Goal: Register for event/course: Register for event/course

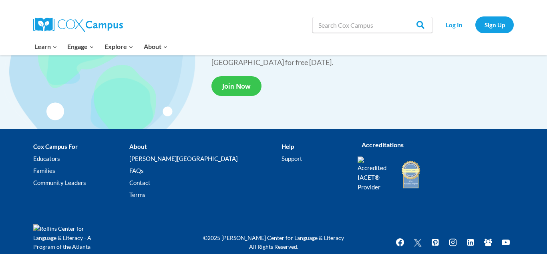
scroll to position [1562, 0]
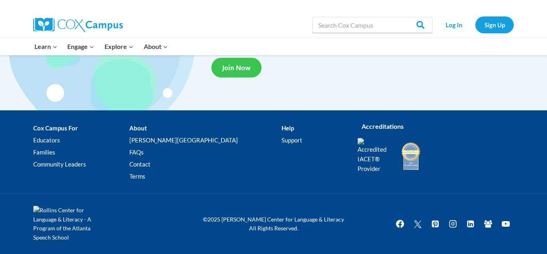
click at [239, 63] on span "Join Now" at bounding box center [236, 67] width 28 height 8
click at [492, 24] on link "Sign Up" at bounding box center [495, 24] width 38 height 16
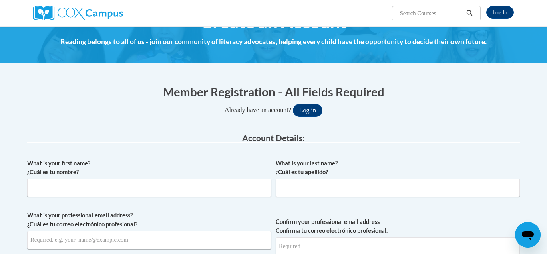
scroll to position [25, 0]
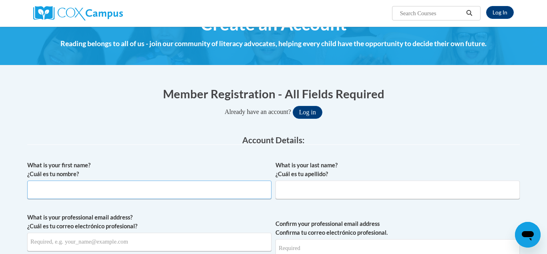
click at [133, 191] on input "What is your first name? ¿Cuál es tu nombre?" at bounding box center [149, 189] width 244 height 18
type input "Undriana"
click at [330, 187] on input "What is your last name? ¿Cuál es tu apellido?" at bounding box center [398, 189] width 244 height 18
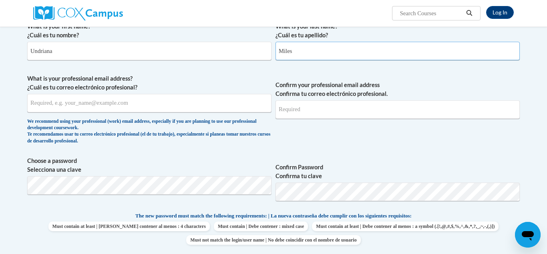
scroll to position [165, 0]
type input "Miles"
click at [239, 99] on input "What is your professional email address? ¿Cuál es tu correo electrónico profesi…" at bounding box center [149, 102] width 244 height 18
type input "u"
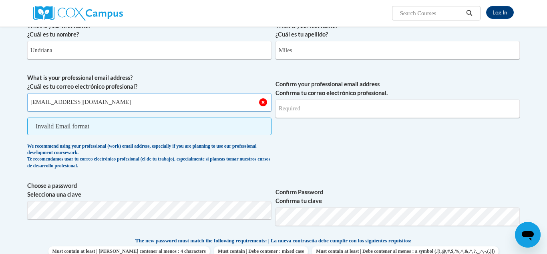
type input "[EMAIL_ADDRESS][DOMAIN_NAME]"
click at [303, 116] on input "Confirm your professional email address Confirma tu correo electrónico profesio…" at bounding box center [398, 108] width 244 height 18
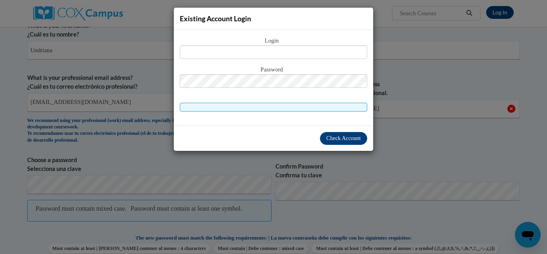
click at [409, 117] on div "Existing Account Login Login Password" at bounding box center [273, 127] width 547 height 254
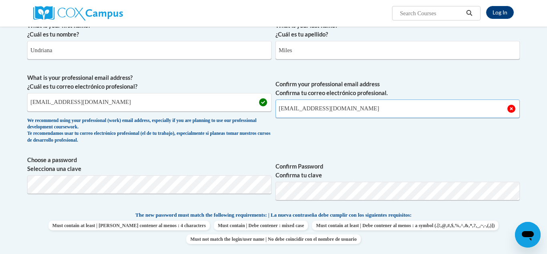
click at [405, 113] on input "uom009@student.columbustech.edu" at bounding box center [398, 108] width 244 height 18
click at [299, 108] on input "uom009@student.columbustech.edu" at bounding box center [398, 108] width 244 height 18
click at [424, 125] on span "Confirm your professional email address Confirma tu correo electrónico profesio…" at bounding box center [398, 110] width 244 height 74
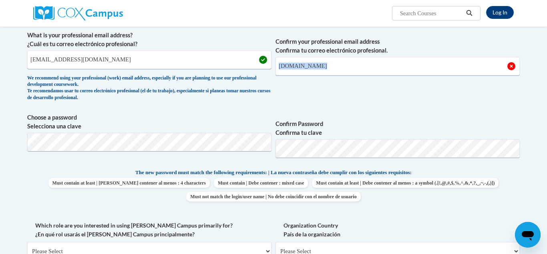
scroll to position [208, 0]
click at [425, 128] on label "Confirm Password Confirma tu clave" at bounding box center [398, 128] width 244 height 18
click at [309, 69] on input "uom0098student.columbustech.edu" at bounding box center [398, 66] width 244 height 18
click at [304, 67] on input "uom0098student.columbustech.edu" at bounding box center [398, 66] width 244 height 18
type input "uom0098@student.columbustech.edu"
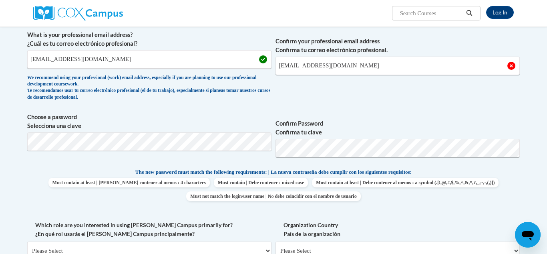
click at [480, 113] on span "Confirm Password Confirma tu clave" at bounding box center [398, 138] width 244 height 51
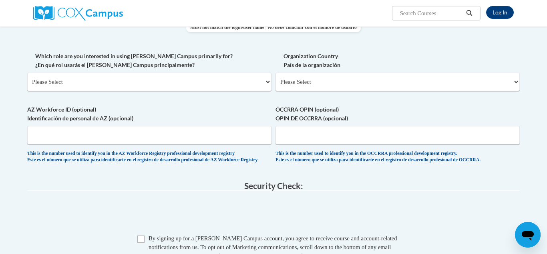
scroll to position [377, 0]
click at [143, 242] on input "Checkbox" at bounding box center [140, 238] width 7 height 7
checkbox input "true"
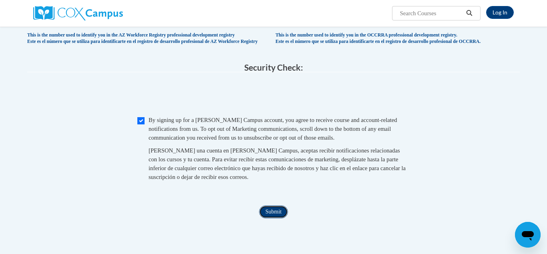
click at [266, 218] on input "Submit" at bounding box center [273, 211] width 29 height 13
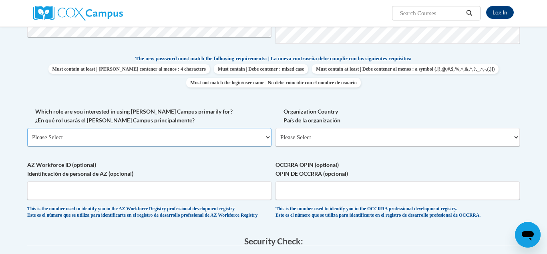
scroll to position [320, 0]
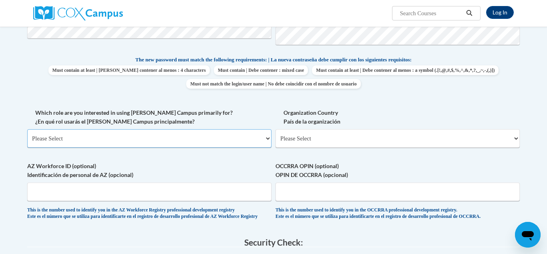
click at [252, 141] on select "Please Select College/University | Colegio/Universidad Community/Nonprofit Part…" at bounding box center [149, 138] width 244 height 18
select select "5a18ea06-2b54-4451-96f2-d152daf9eac5"
click at [27, 129] on select "Please Select College/University | Colegio/Universidad Community/Nonprofit Part…" at bounding box center [149, 138] width 244 height 18
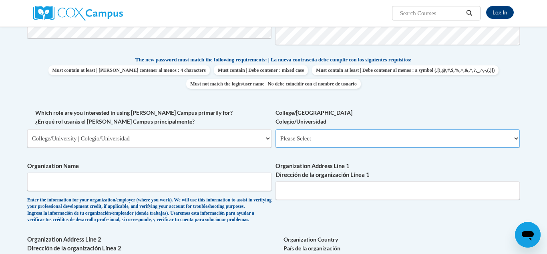
click at [285, 143] on select "Please Select College/University Staff | Empleado universitario College/Univers…" at bounding box center [398, 138] width 244 height 18
click at [291, 140] on select "Please Select College/University Staff | Empleado universitario College/Univers…" at bounding box center [398, 138] width 244 height 18
select select "99b32b07-cffc-426c-8bf6-0cd77760d84b"
click at [276, 129] on select "Please Select College/University Staff | Empleado universitario College/Univers…" at bounding box center [398, 138] width 244 height 18
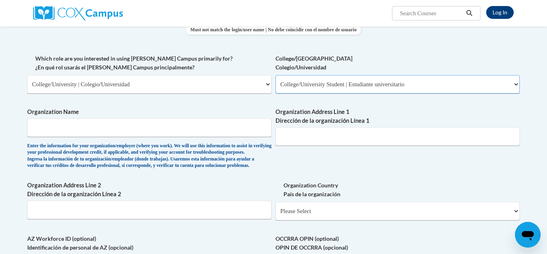
scroll to position [357, 0]
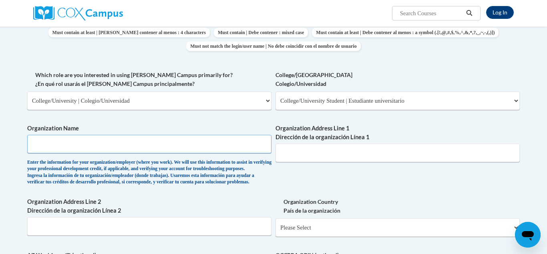
click at [201, 152] on input "Organization Name" at bounding box center [149, 144] width 244 height 18
type input "Columbus Tech"
click at [352, 141] on label "Organization Address Line 1 Dirección de la organización Línea 1" at bounding box center [398, 133] width 244 height 18
click at [352, 143] on input "Organization Address Line 1 Dirección de la organización Línea 1" at bounding box center [398, 152] width 244 height 18
type input "m"
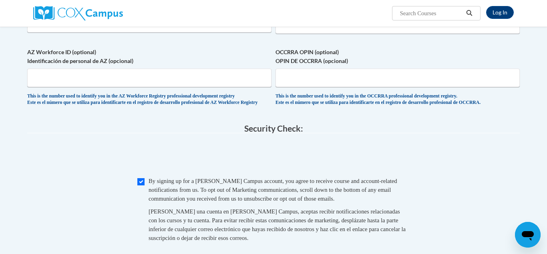
scroll to position [562, 0]
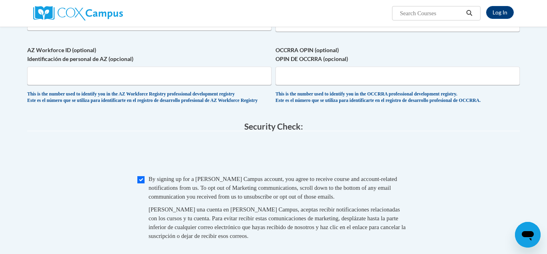
type input "Columbus, Ga"
click at [143, 183] on input "Checkbox" at bounding box center [140, 179] width 7 height 7
checkbox input "true"
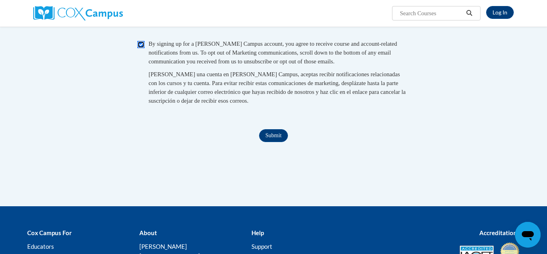
scroll to position [697, 0]
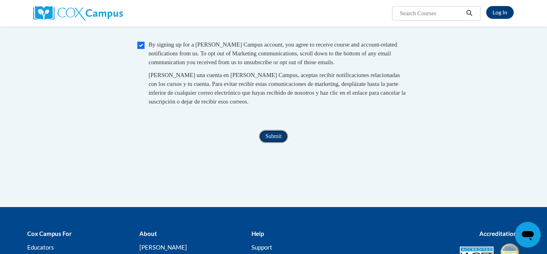
click at [272, 143] on input "Submit" at bounding box center [273, 136] width 29 height 13
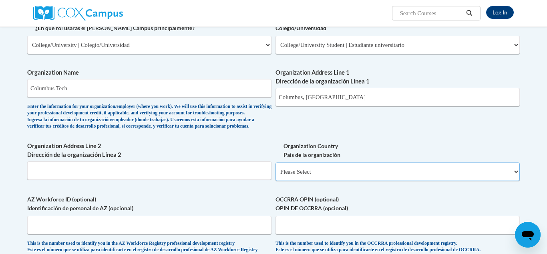
scroll to position [411, 0]
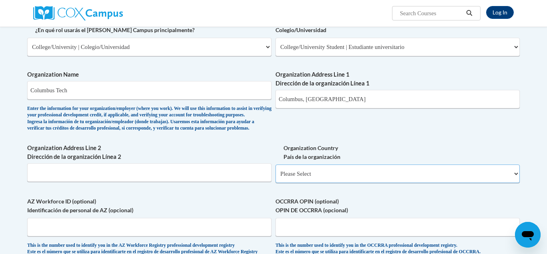
click at [333, 183] on select "Please Select United States | Estados Unidos Outside of the United States | Fue…" at bounding box center [398, 173] width 244 height 18
select select "ad49bcad-a171-4b2e-b99c-48b446064914"
click at [276, 178] on select "Please Select United States | Estados Unidos Outside of the United States | Fue…" at bounding box center [398, 173] width 244 height 18
select select
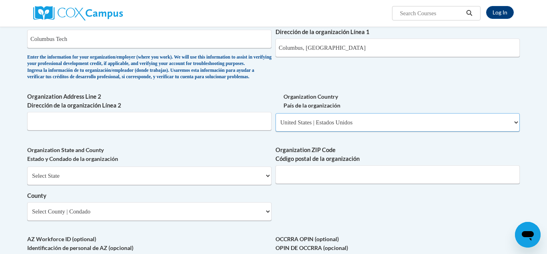
scroll to position [464, 0]
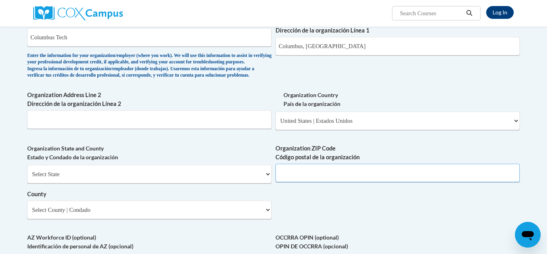
click at [316, 182] on input "Organization ZIP Code Código postal de la organización" at bounding box center [398, 173] width 244 height 18
type input "31904"
click at [249, 178] on select "Select State Alabama Alaska Arizona Arkansas California Colorado Connecticut De…" at bounding box center [149, 174] width 244 height 18
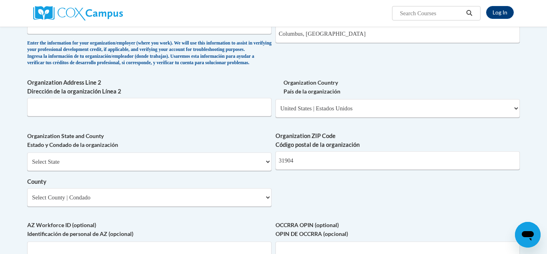
scroll to position [478, 0]
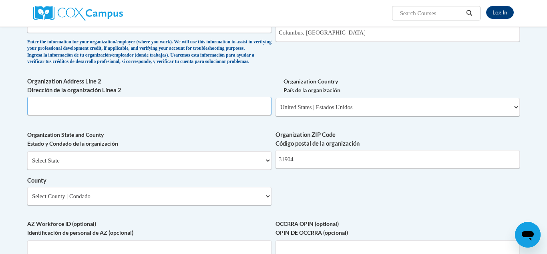
click at [218, 115] on input "Organization Address Line 2 Dirección de la organización Línea 2" at bounding box center [149, 106] width 244 height 18
click at [216, 164] on span "Organization State and County Estado y Condado de la organización Select State …" at bounding box center [149, 167] width 244 height 75
click at [216, 167] on select "Select State Alabama Alaska Arizona Arkansas California Colorado Connecticut De…" at bounding box center [149, 160] width 244 height 18
select select "Georgia"
click at [27, 164] on select "Select State Alabama Alaska Arizona Arkansas California Colorado Connecticut De…" at bounding box center [149, 160] width 244 height 18
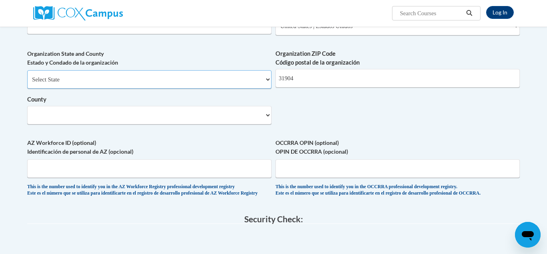
scroll to position [561, 0]
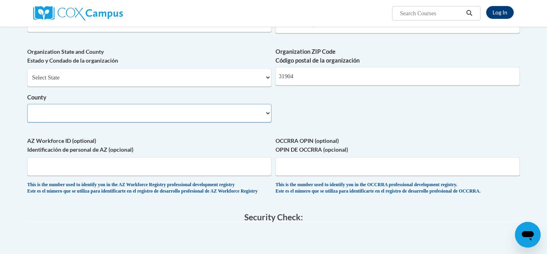
click at [184, 122] on select "County" at bounding box center [149, 113] width 244 height 18
click at [27, 117] on select "Select County Appling Atkinson Bacon Baker Baldwin Banks Barrow Bartow Ben Hill…" at bounding box center [149, 113] width 244 height 18
click at [77, 122] on select "Select County Appling Atkinson Bacon Baker Baldwin Banks Barrow Bartow Ben Hill…" at bounding box center [149, 113] width 244 height 18
select select "Muscogee"
click at [27, 117] on select "Select County Appling Atkinson Bacon Baker Baldwin Banks Barrow Bartow Ben Hill…" at bounding box center [149, 113] width 244 height 18
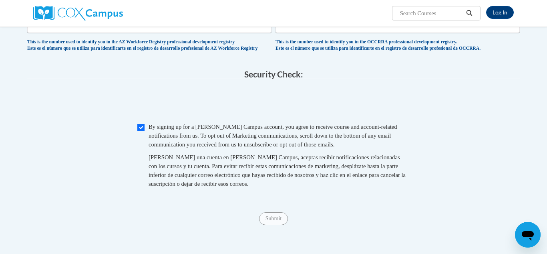
scroll to position [707, 0]
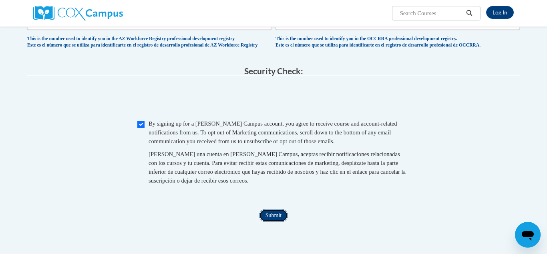
click at [277, 222] on input "Submit" at bounding box center [273, 215] width 29 height 13
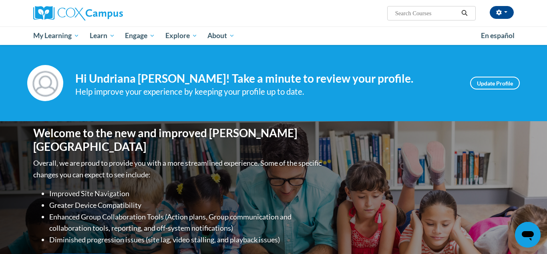
click at [425, 17] on input "Search..." at bounding box center [427, 13] width 64 height 10
type input "build my brain"
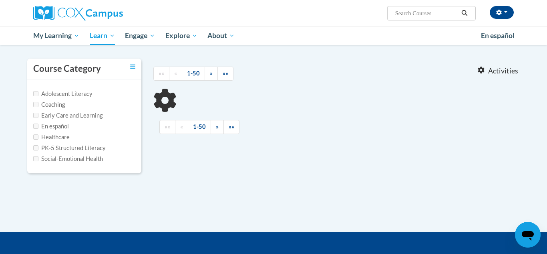
scroll to position [63, 0]
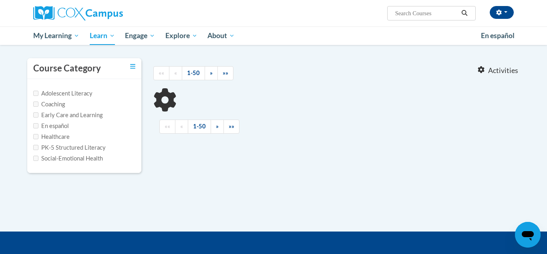
type input "build my brain"
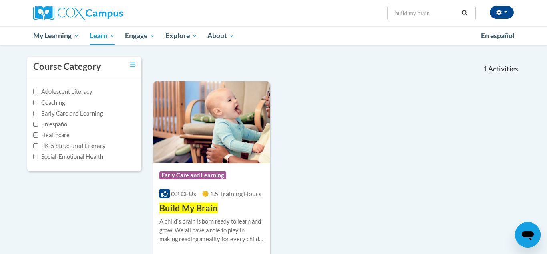
scroll to position [64, 0]
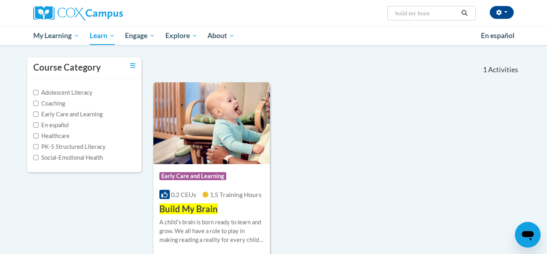
click at [222, 145] on img at bounding box center [211, 123] width 117 height 82
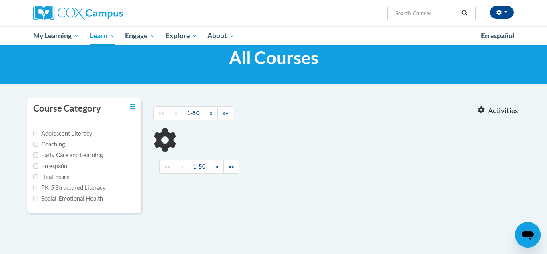
type input "build my brain"
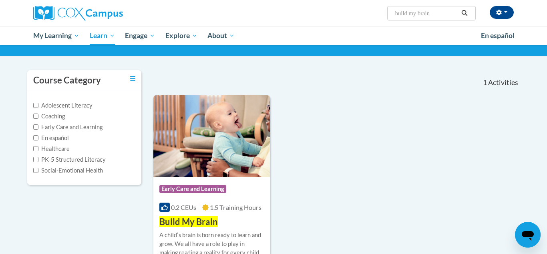
scroll to position [53, 0]
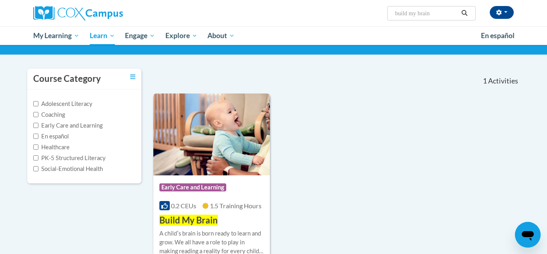
click at [241, 121] on img at bounding box center [211, 134] width 117 height 82
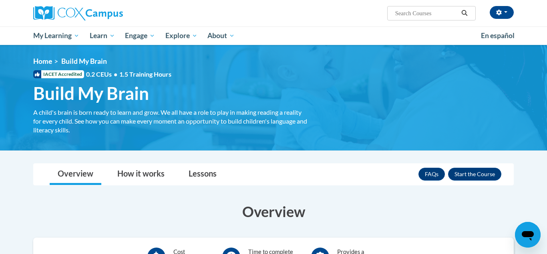
click at [444, 16] on input "Search..." at bounding box center [427, 13] width 64 height 10
type input "lets build a brain together"
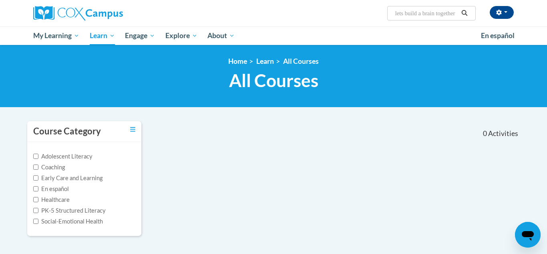
click at [458, 14] on input "lets build a brain together" at bounding box center [427, 13] width 64 height 10
click at [456, 13] on input "lets build a brain toer" at bounding box center [427, 13] width 64 height 10
click at [406, 14] on input "lets build a brain" at bounding box center [427, 13] width 64 height 10
click at [412, 16] on input "build a brain" at bounding box center [427, 13] width 64 height 10
type input "build my brain"
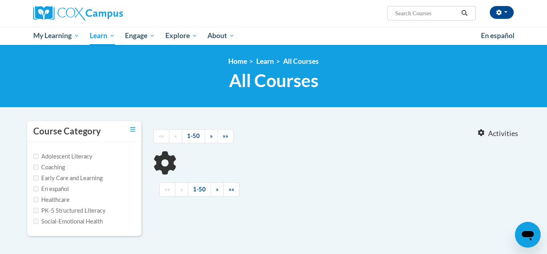
type input "build my brain"
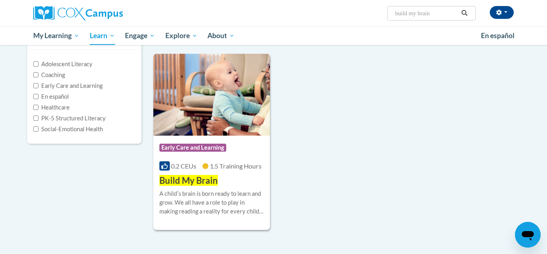
scroll to position [99, 0]
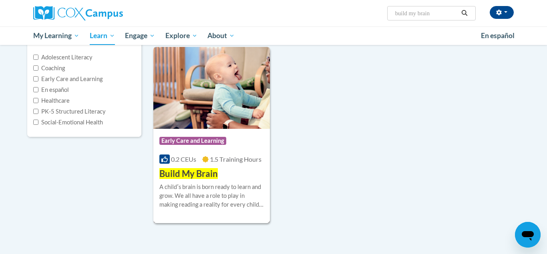
click at [220, 184] on div "A childʹs brain is born ready to learn and grow. We all have a role to play in …" at bounding box center [212, 195] width 105 height 26
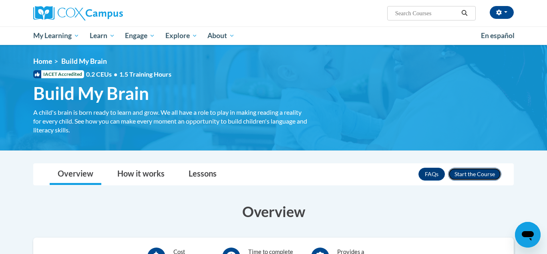
click at [482, 170] on button "Enroll" at bounding box center [474, 174] width 53 height 13
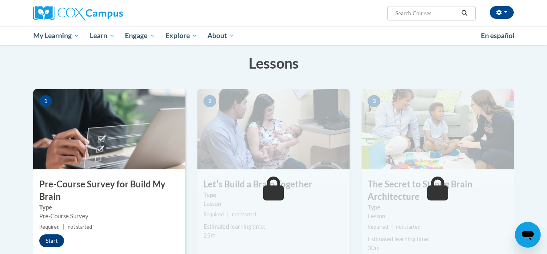
scroll to position [126, 0]
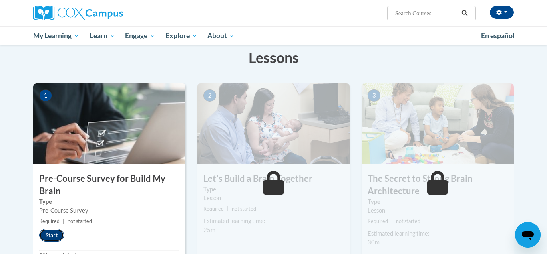
click at [49, 237] on button "Start" at bounding box center [51, 234] width 25 height 13
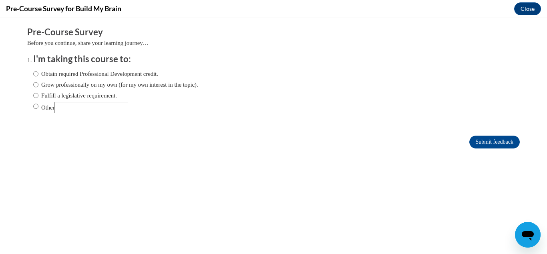
scroll to position [0, 0]
click at [128, 84] on label "Grow professionally on my own (for my own interest in the topic)." at bounding box center [115, 84] width 165 height 9
click at [38, 84] on input "Grow professionally on my own (for my own interest in the topic)." at bounding box center [35, 84] width 5 height 9
radio input "true"
click at [127, 79] on div "Obtain required Professional Development credit. Grow professionally on my own …" at bounding box center [115, 91] width 165 height 52
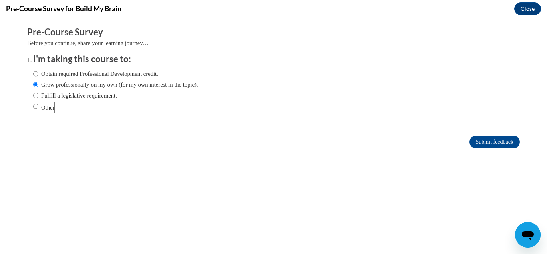
click at [125, 77] on label "Obtain required Professional Development credit." at bounding box center [95, 73] width 125 height 9
click at [38, 77] on input "Obtain required Professional Development credit." at bounding box center [35, 73] width 5 height 9
radio input "true"
click at [114, 95] on label "Fulfill a legislative requirement." at bounding box center [75, 95] width 84 height 9
click at [38, 95] on input "Fulfill a legislative requirement." at bounding box center [35, 95] width 5 height 9
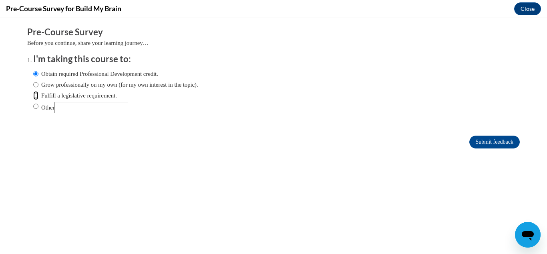
radio input "true"
click at [484, 147] on input "Submit feedback" at bounding box center [495, 141] width 50 height 13
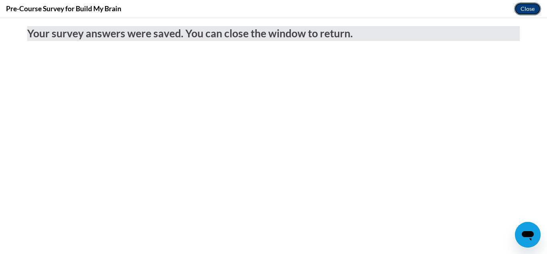
click at [526, 9] on button "Close" at bounding box center [528, 8] width 27 height 13
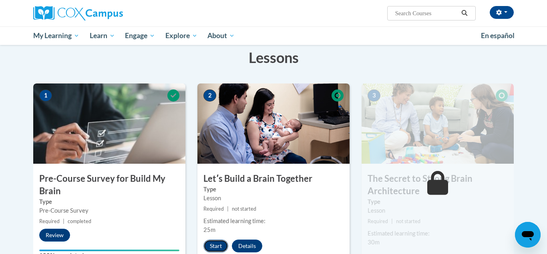
click at [216, 247] on button "Start" at bounding box center [216, 245] width 25 height 13
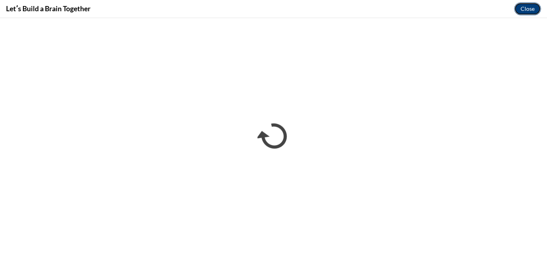
click at [541, 9] on button "Close" at bounding box center [528, 8] width 27 height 13
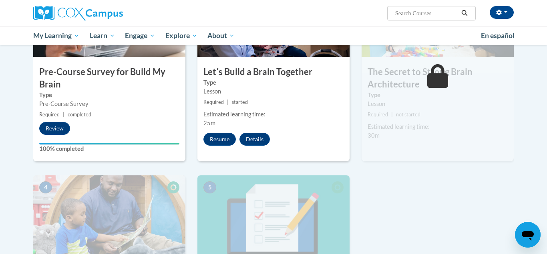
scroll to position [237, 0]
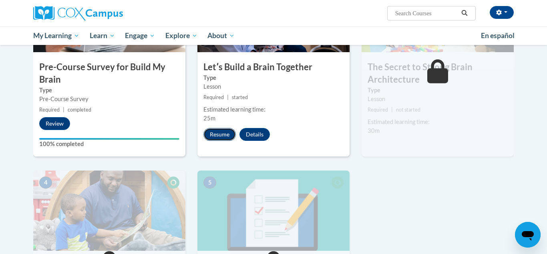
click at [220, 137] on button "Resume" at bounding box center [220, 134] width 32 height 13
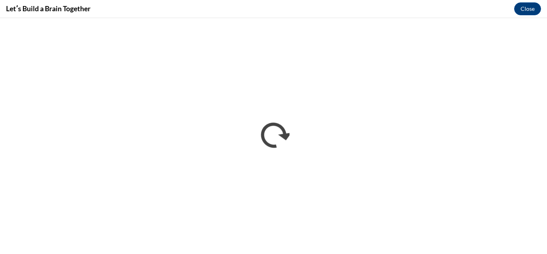
scroll to position [0, 0]
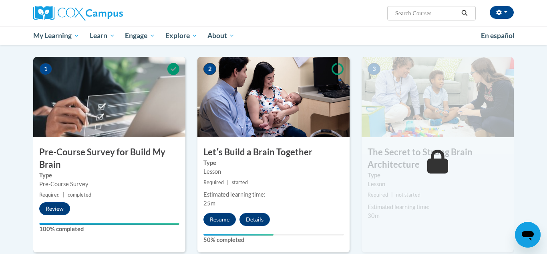
scroll to position [166, 0]
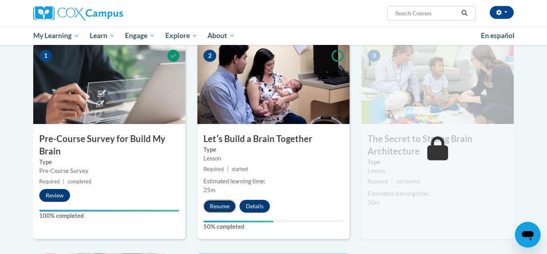
click at [214, 207] on button "Resume" at bounding box center [220, 206] width 32 height 13
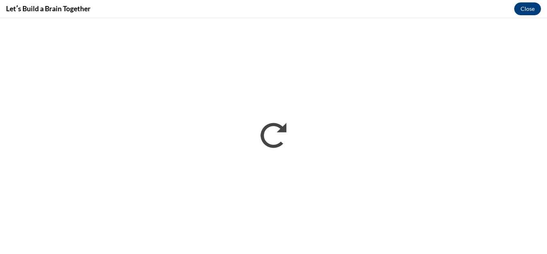
scroll to position [0, 0]
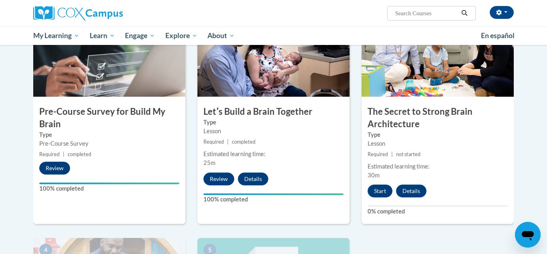
scroll to position [196, 0]
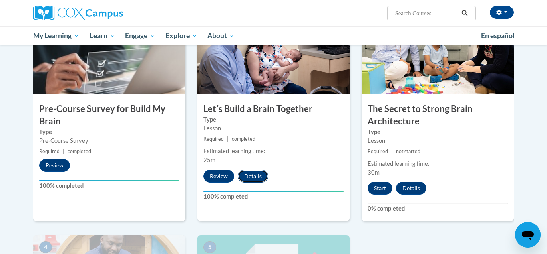
click at [249, 179] on button "Details" at bounding box center [253, 176] width 30 height 13
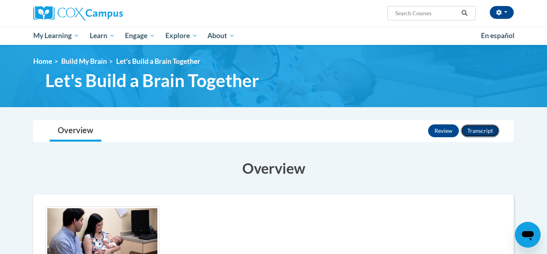
click at [487, 132] on button "Transcript" at bounding box center [480, 130] width 38 height 13
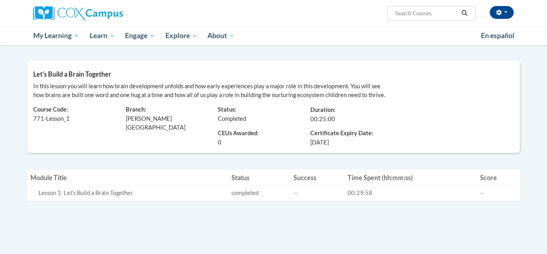
scroll to position [90, 0]
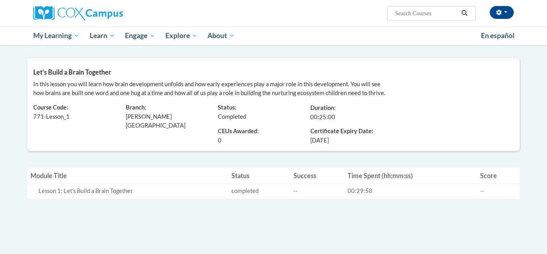
click at [487, 132] on div "In this lesson you will learn how brain development unfolds and how early exper…" at bounding box center [273, 112] width 493 height 65
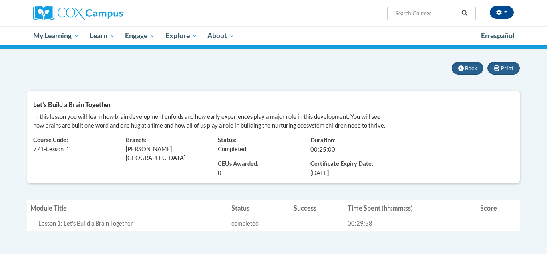
scroll to position [58, 0]
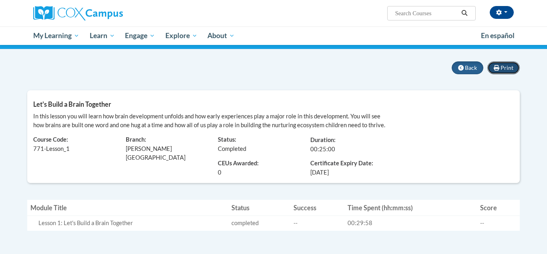
click at [515, 73] on button "Print" at bounding box center [504, 67] width 32 height 13
click at [479, 63] on button "Back" at bounding box center [468, 67] width 32 height 13
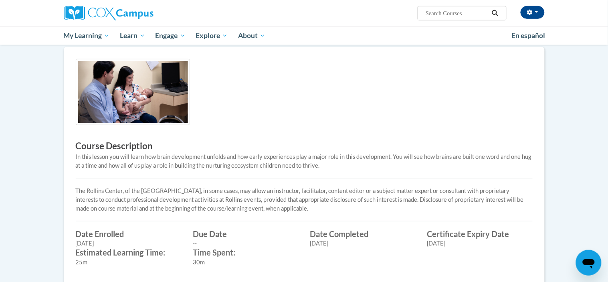
scroll to position [147, 0]
click at [547, 122] on body "Undriana Miles (Eastern Daylight Time GMT-0400 ) My Profile Inbox My Transcript…" at bounding box center [304, 170] width 608 height 635
